Goal: Task Accomplishment & Management: Manage account settings

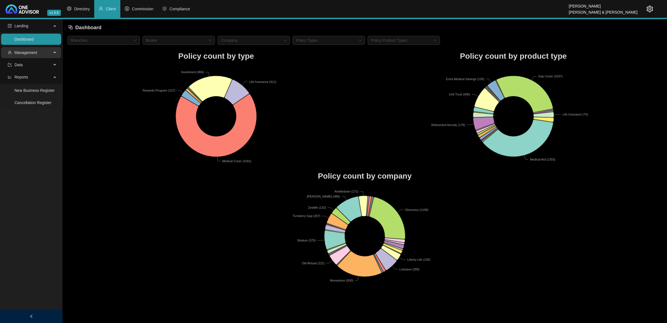
click at [28, 56] on span "Management" at bounding box center [30, 52] width 44 height 11
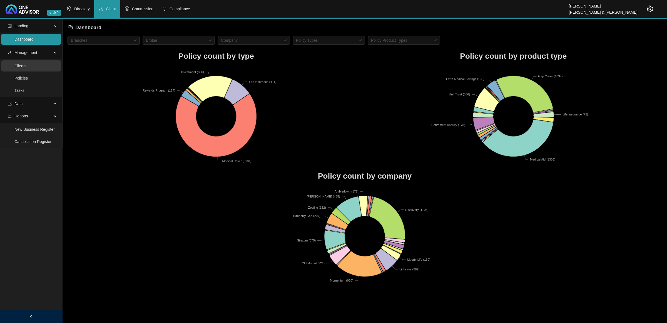
click at [26, 64] on link "Clients" at bounding box center [20, 66] width 12 height 4
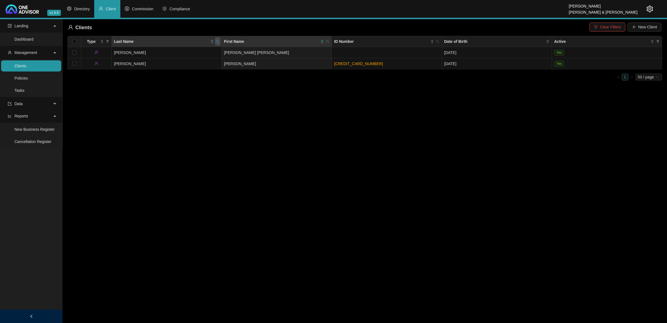
click at [218, 41] on icon "search" at bounding box center [217, 41] width 3 height 3
drag, startPoint x: 356, startPoint y: 51, endPoint x: 316, endPoint y: 58, distance: 40.9
click at [356, 51] on link "9303295018088" at bounding box center [348, 52] width 28 height 4
click at [351, 52] on link "9303295018088" at bounding box center [348, 52] width 28 height 4
click at [216, 42] on icon "search" at bounding box center [217, 41] width 3 height 3
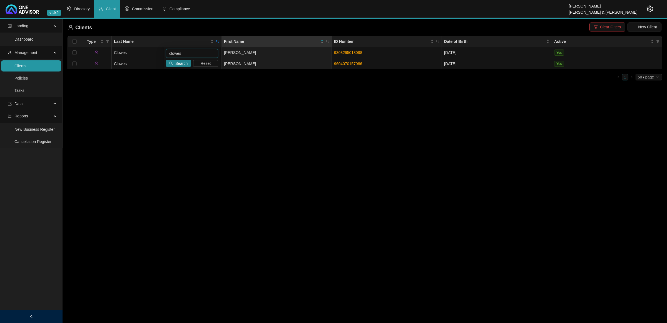
click at [196, 56] on input "clowes" at bounding box center [192, 53] width 52 height 9
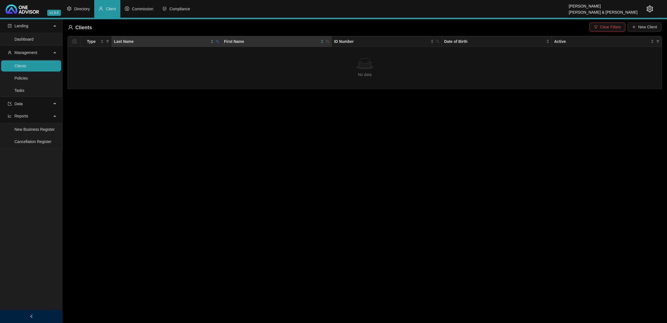
click at [214, 42] on div "Last Name" at bounding box center [166, 41] width 105 height 6
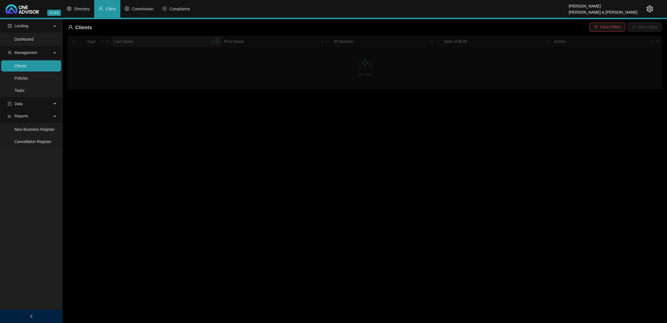
click at [215, 42] on span at bounding box center [218, 41] width 6 height 8
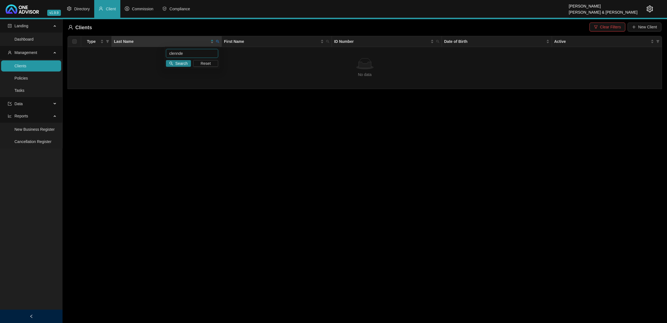
click at [176, 57] on input "clennde" at bounding box center [192, 53] width 52 height 9
type input "clende"
click at [183, 63] on span "Search" at bounding box center [181, 63] width 12 height 6
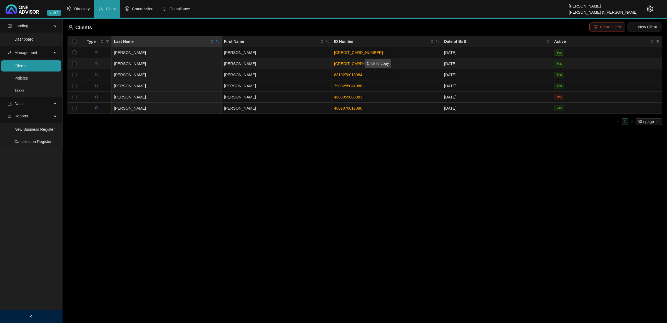
click at [360, 62] on link "5010245040088" at bounding box center [358, 63] width 49 height 4
click at [339, 63] on link "5010245040088" at bounding box center [358, 63] width 49 height 4
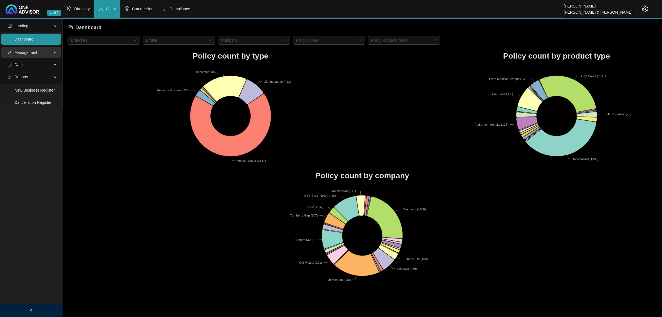
click at [51, 53] on span "Management" at bounding box center [30, 52] width 44 height 11
click at [26, 65] on link "Clients" at bounding box center [20, 66] width 12 height 4
